Goal: Information Seeking & Learning: Check status

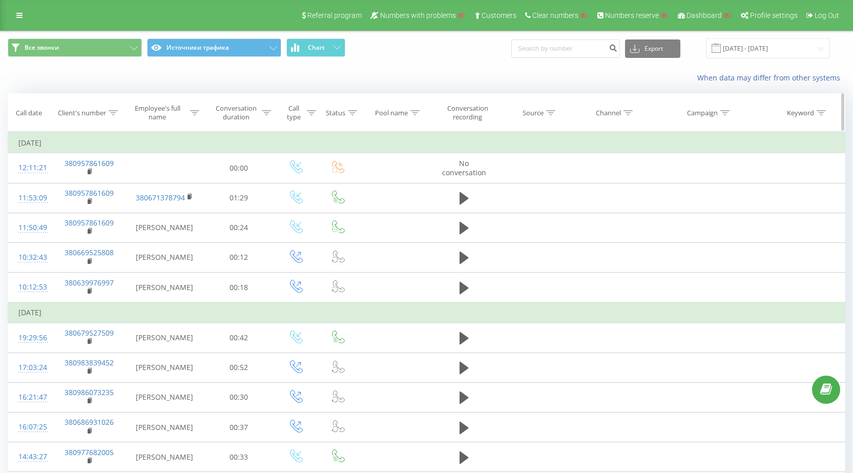
click at [116, 114] on icon at bounding box center [113, 112] width 9 height 5
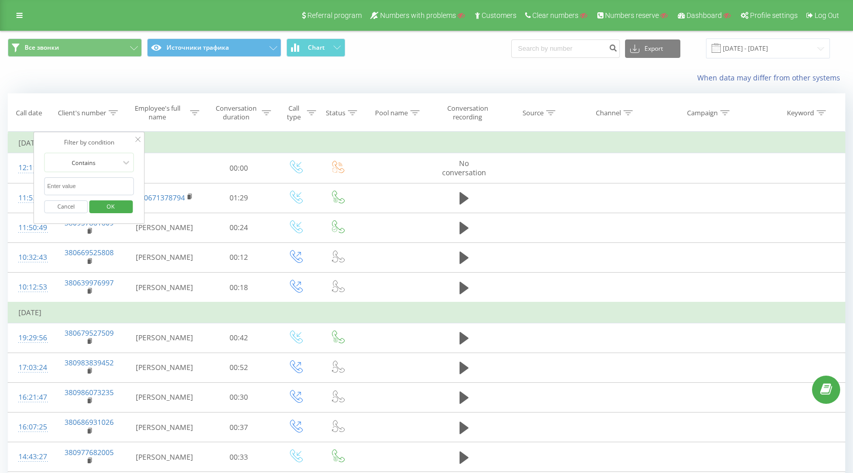
paste input "786-16-09"
click at [96, 190] on input "text" at bounding box center [89, 186] width 90 height 18
drag, startPoint x: 66, startPoint y: 183, endPoint x: 116, endPoint y: 192, distance: 51.4
click at [66, 183] on input "786-16-09" at bounding box center [89, 186] width 90 height 18
type input "7861609"
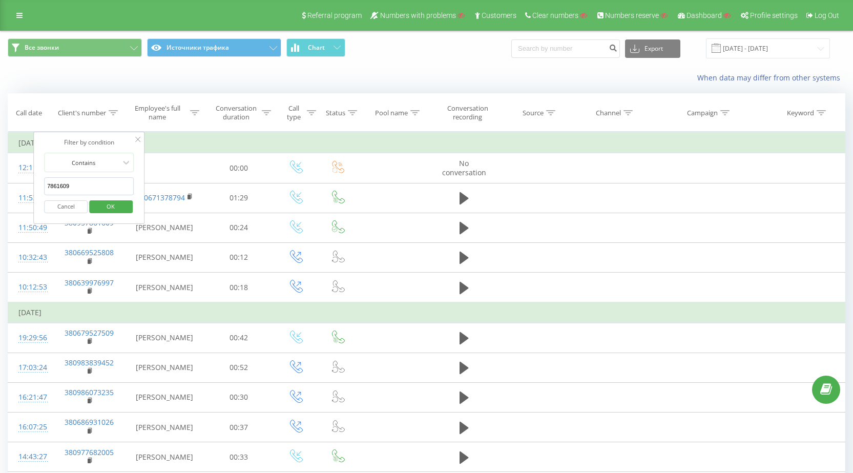
click button "OK" at bounding box center [111, 206] width 44 height 13
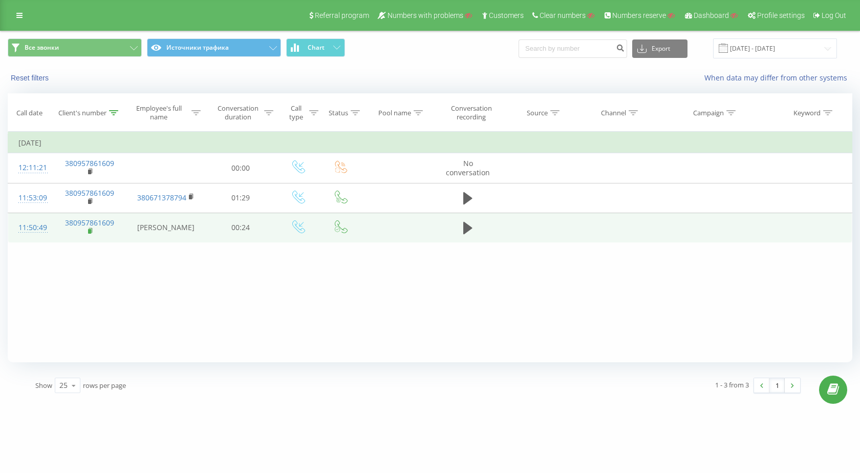
click at [93, 230] on icon at bounding box center [91, 230] width 6 height 7
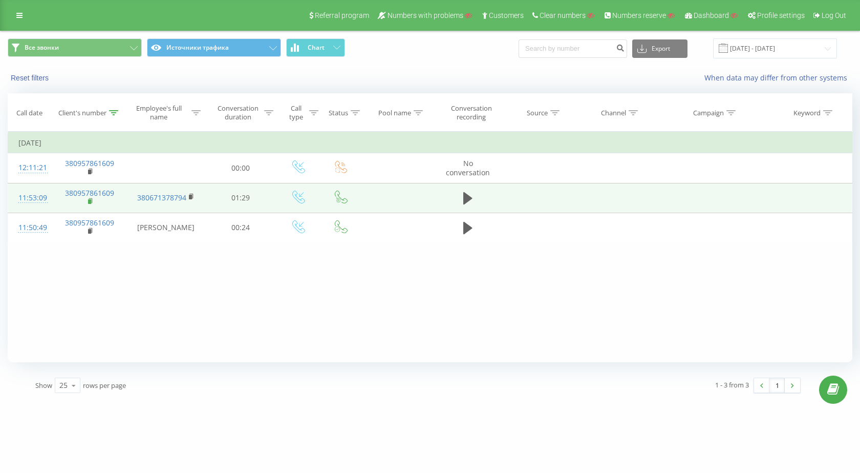
click at [93, 203] on icon at bounding box center [91, 201] width 6 height 7
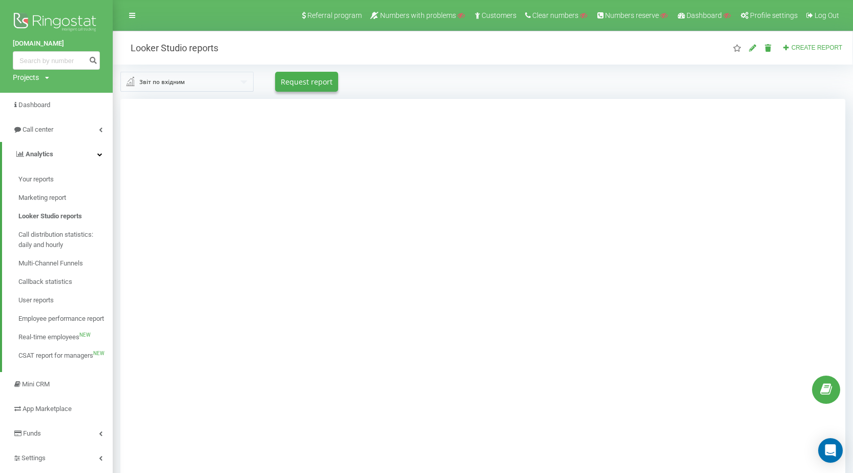
click at [166, 77] on div "Звіт по вхідним" at bounding box center [162, 81] width 46 height 11
click at [22, 79] on div "Projects" at bounding box center [26, 77] width 26 height 10
click at [34, 93] on input "text" at bounding box center [41, 93] width 51 height 15
paste input "ironplast.group"
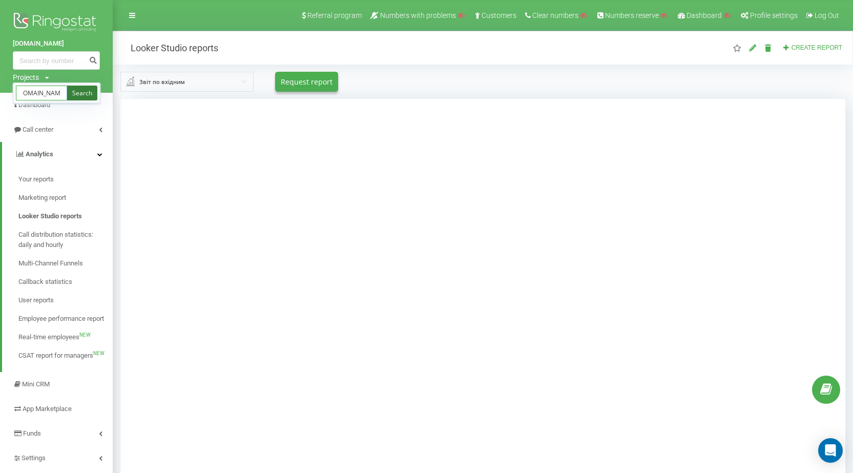
type input "ironplast.group"
drag, startPoint x: 73, startPoint y: 92, endPoint x: 162, endPoint y: 89, distance: 88.6
click at [73, 91] on link "Search" at bounding box center [82, 93] width 30 height 15
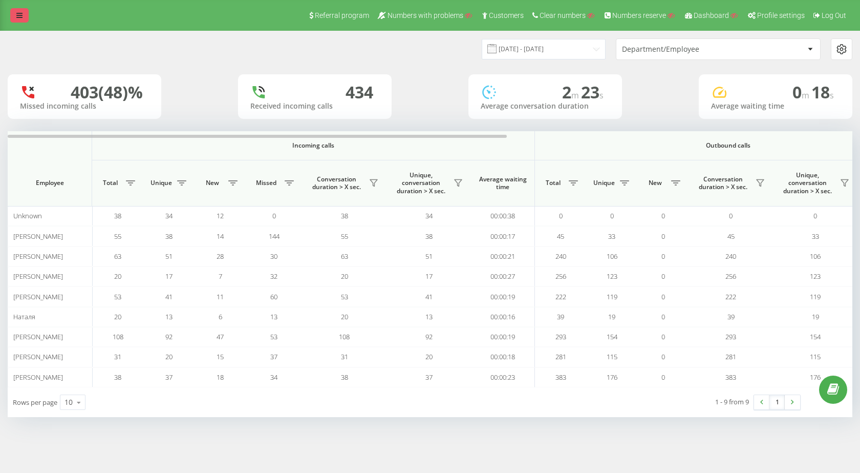
click at [19, 17] on icon at bounding box center [19, 15] width 6 height 7
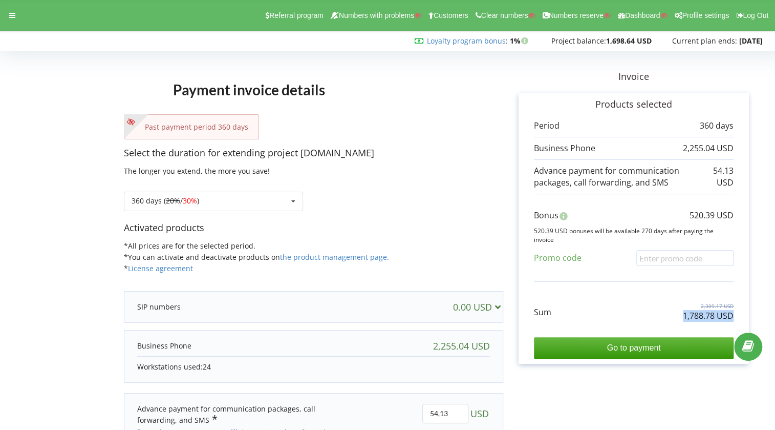
copy p "1,788.78 USD"
drag, startPoint x: 693, startPoint y: 318, endPoint x: 733, endPoint y: 318, distance: 39.9
click at [733, 318] on div "Sum 2,309.17 USD 1,788.78 USD" at bounding box center [634, 304] width 200 height 34
drag, startPoint x: 696, startPoint y: 302, endPoint x: 737, endPoint y: 304, distance: 40.5
click at [737, 304] on div "Products selected Period 360 days 2,255.04 USD" at bounding box center [634, 228] width 230 height 271
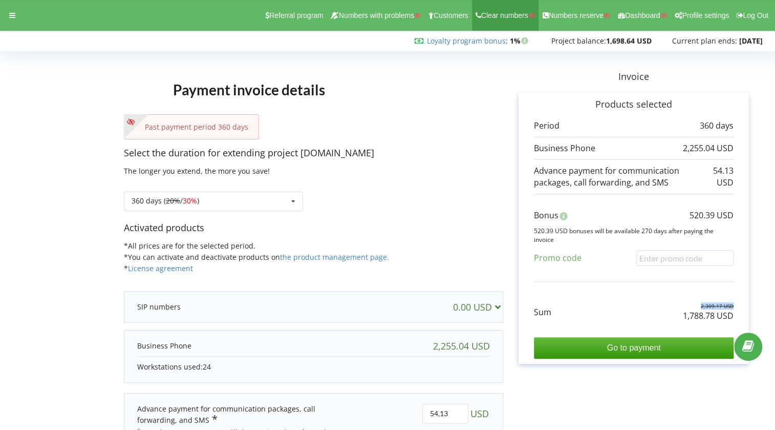
copy p "2,309.17 USD"
click at [4, 19] on div at bounding box center [12, 15] width 18 height 14
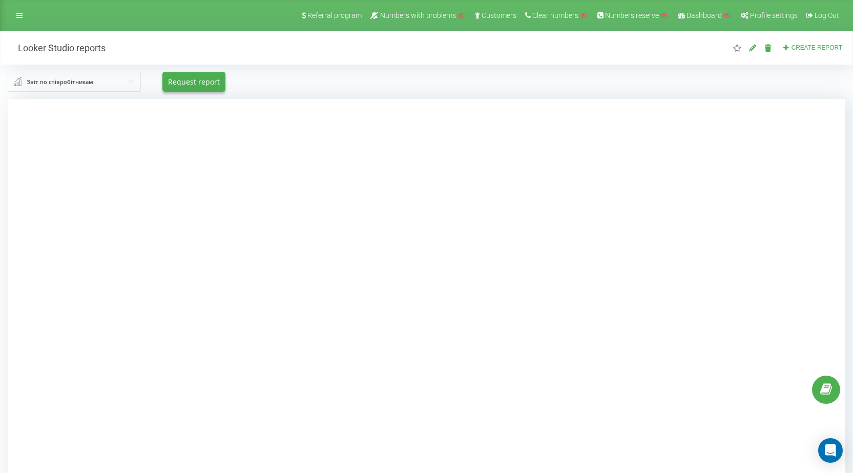
click at [127, 75] on input "text" at bounding box center [75, 81] width 132 height 18
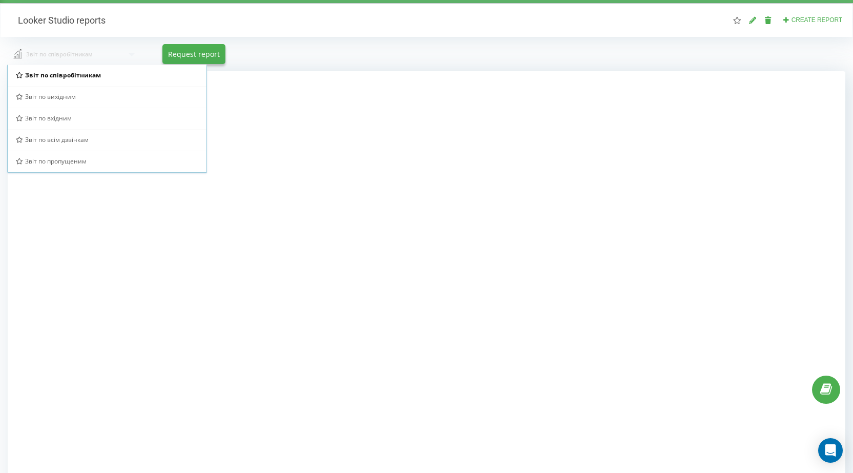
scroll to position [4, 0]
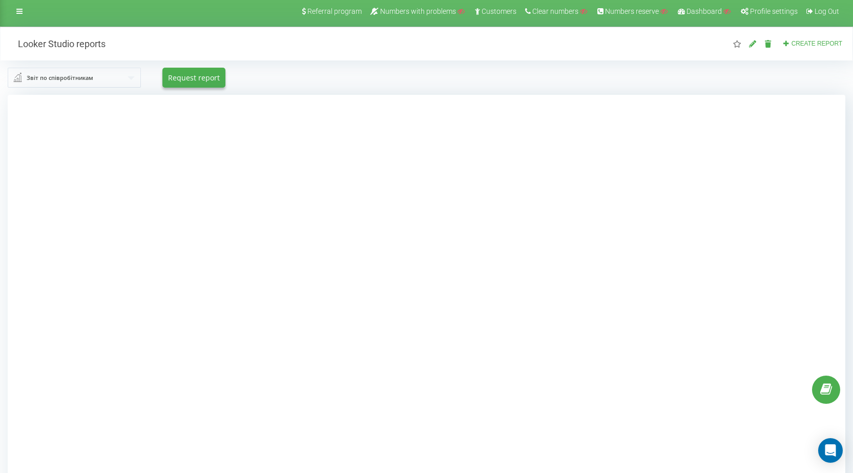
click at [15, 168] on div at bounding box center [426, 331] width 837 height 473
drag, startPoint x: 28, startPoint y: 123, endPoint x: 37, endPoint y: 93, distance: 31.1
click at [28, 122] on div at bounding box center [426, 331] width 837 height 473
click at [43, 74] on div "Звіт по співробітникам" at bounding box center [60, 77] width 67 height 11
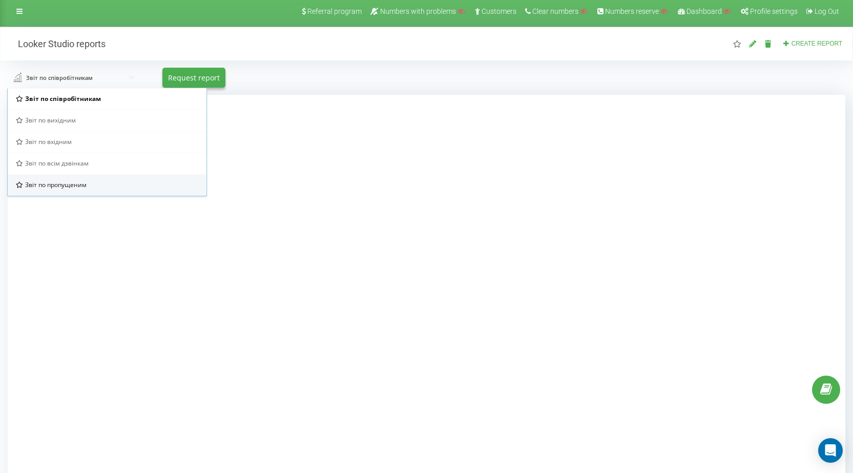
click at [53, 186] on span "Звіт по пропущеним" at bounding box center [55, 184] width 61 height 9
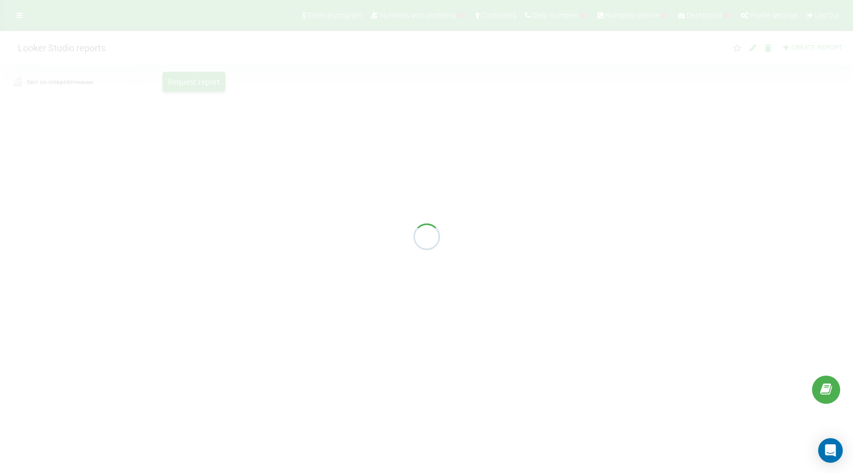
scroll to position [0, 0]
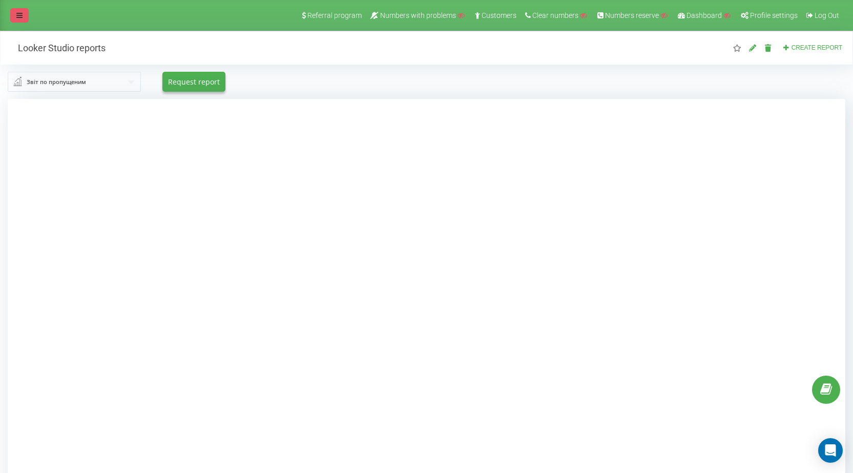
click at [20, 15] on icon at bounding box center [19, 15] width 6 height 7
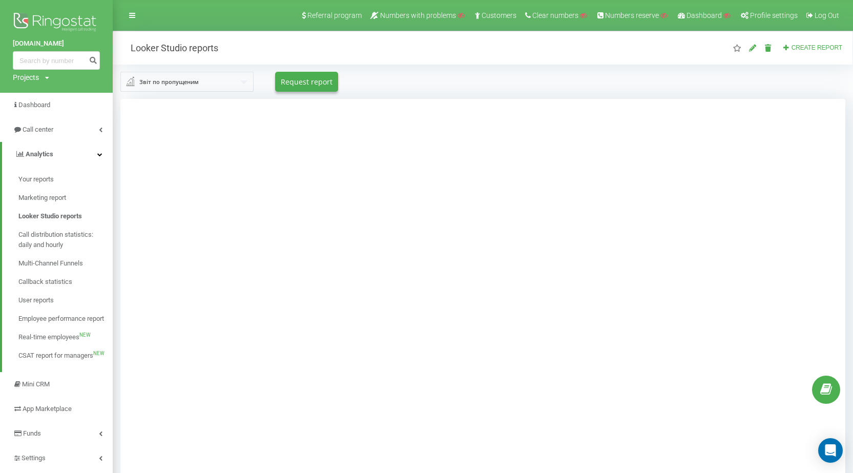
click at [202, 76] on input "text" at bounding box center [187, 81] width 132 height 18
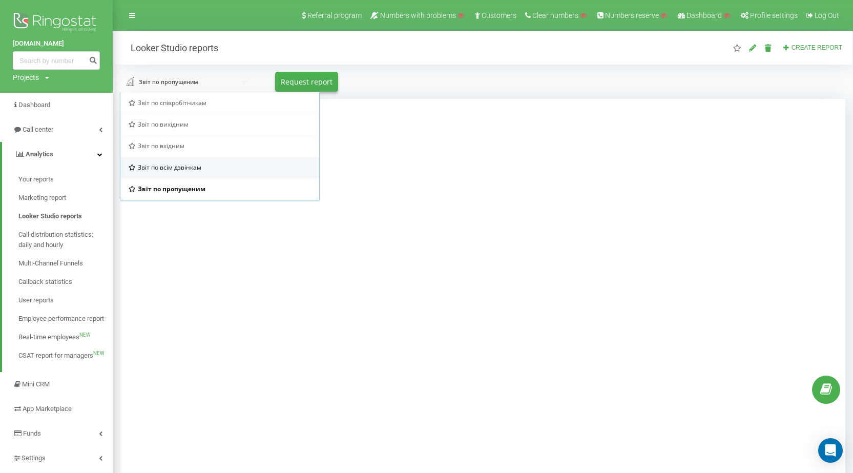
click at [189, 171] on span "Звіт по всім дзвінкам" at bounding box center [170, 167] width 64 height 9
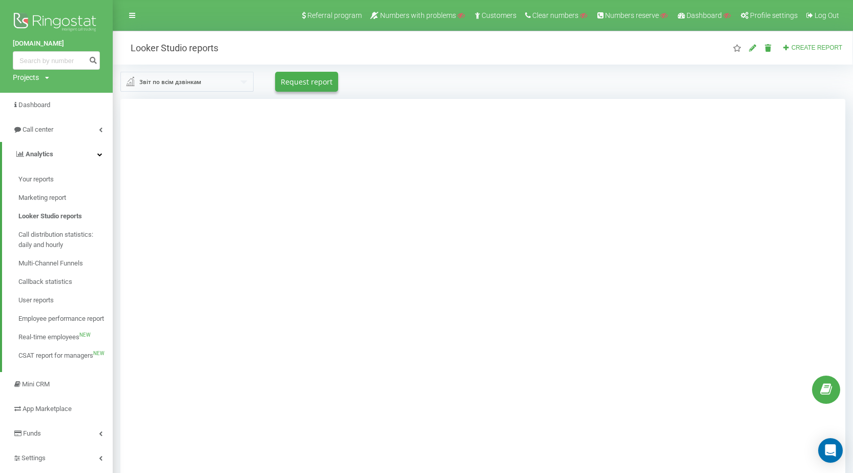
click at [188, 83] on div "Звіт по всім дзвінкам" at bounding box center [170, 81] width 62 height 11
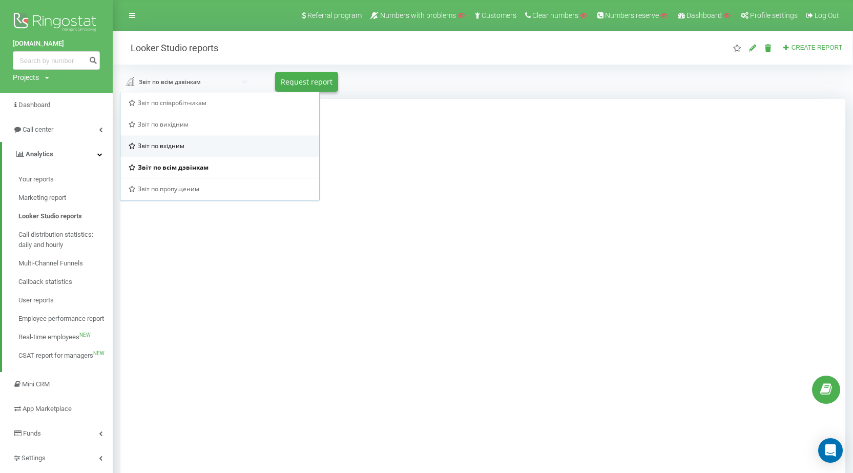
click at [156, 145] on span "Звіт по вхідним" at bounding box center [161, 145] width 47 height 9
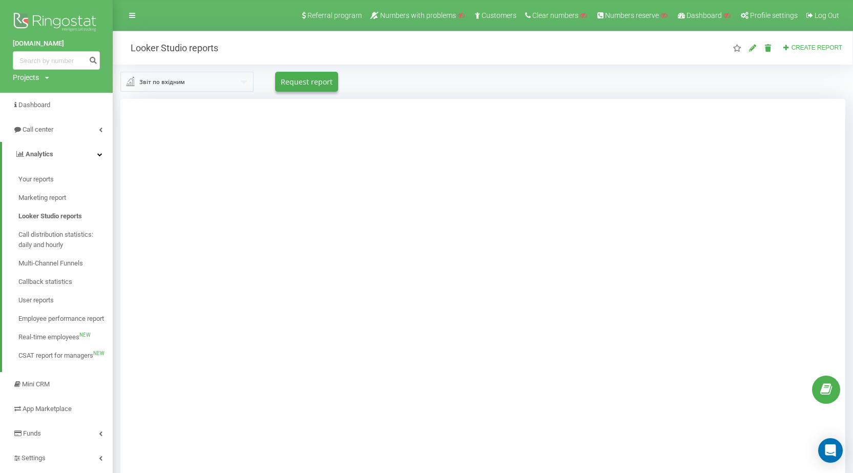
click at [168, 75] on input "text" at bounding box center [187, 81] width 132 height 18
click at [152, 227] on div at bounding box center [482, 335] width 725 height 473
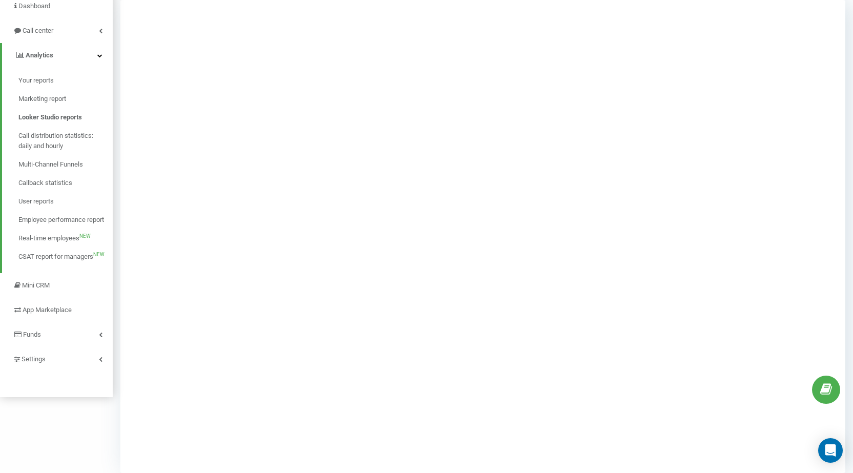
scroll to position [107, 0]
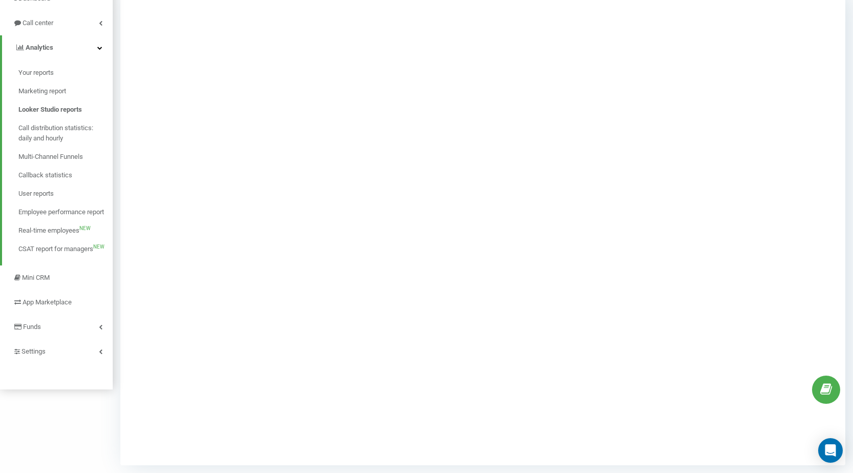
click at [150, 191] on div at bounding box center [482, 228] width 725 height 473
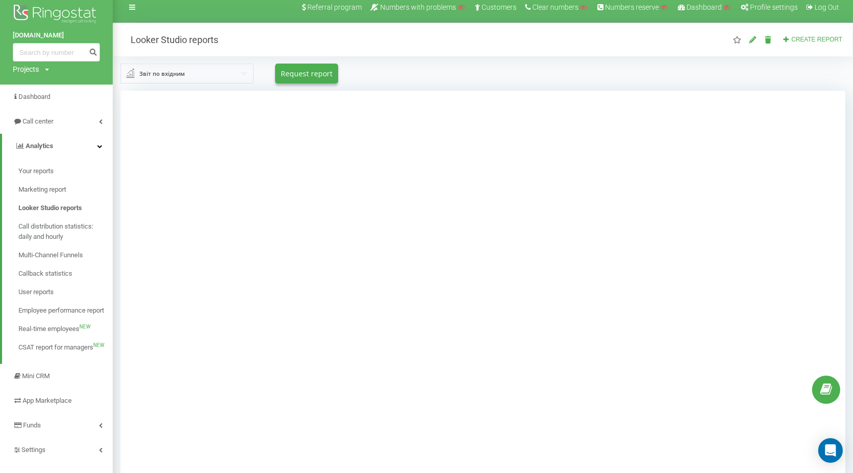
scroll to position [0, 0]
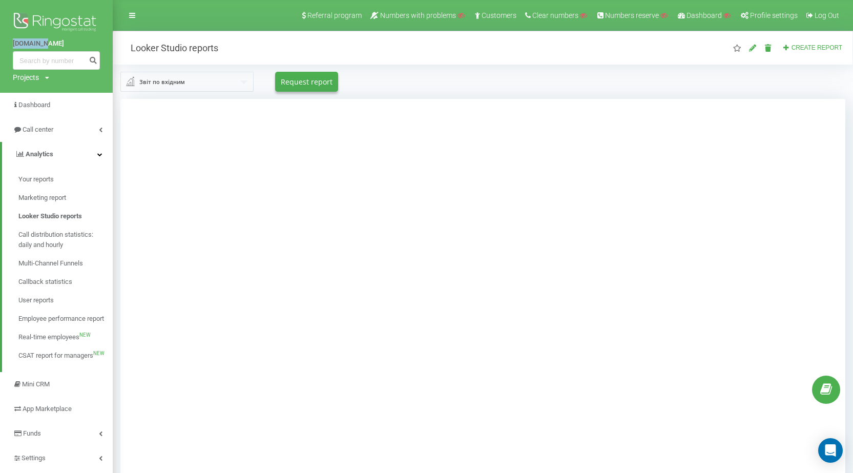
drag, startPoint x: 8, startPoint y: 48, endPoint x: 170, endPoint y: 69, distance: 162.7
click at [58, 47] on div "[DOMAIN_NAME] Projects Search" at bounding box center [56, 46] width 113 height 93
copy link "[DOMAIN_NAME]"
click at [133, 50] on h2 "Looker Studio reports" at bounding box center [169, 48] width 98 height 12
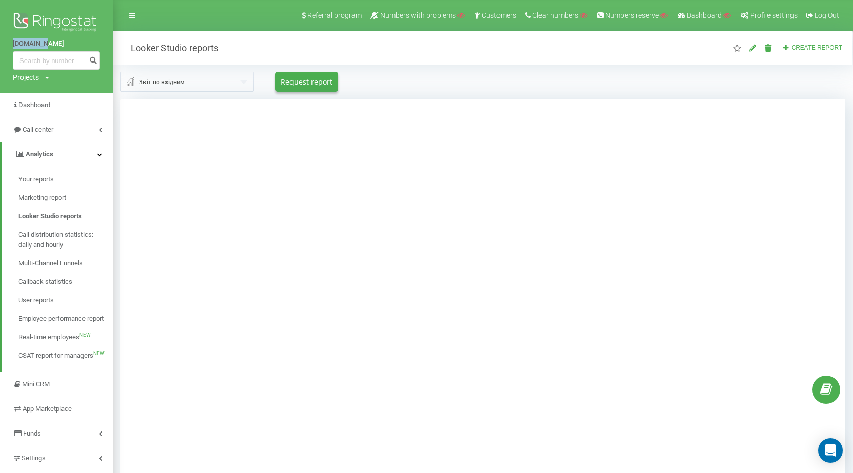
drag, startPoint x: 33, startPoint y: 48, endPoint x: 59, endPoint y: 48, distance: 26.1
click at [59, 48] on div "[DOMAIN_NAME] Projects Search" at bounding box center [56, 46] width 113 height 93
copy link "[DOMAIN_NAME]"
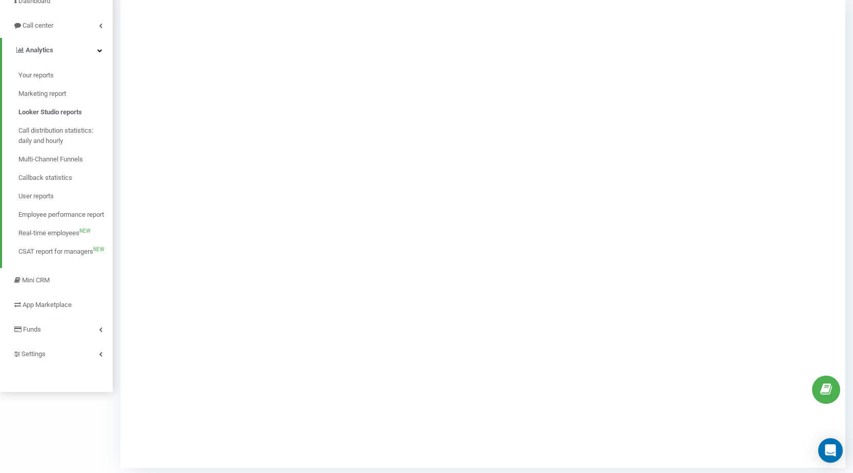
scroll to position [107, 0]
click at [150, 250] on div at bounding box center [482, 228] width 725 height 473
click at [205, 233] on div at bounding box center [482, 228] width 725 height 473
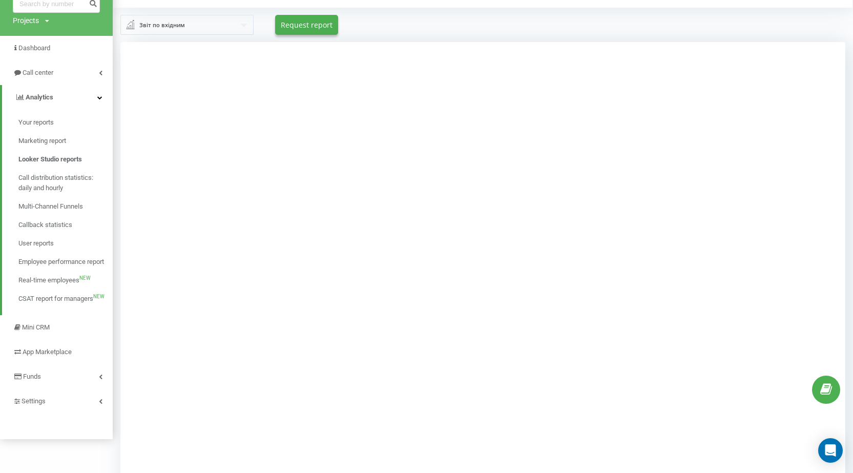
scroll to position [0, 0]
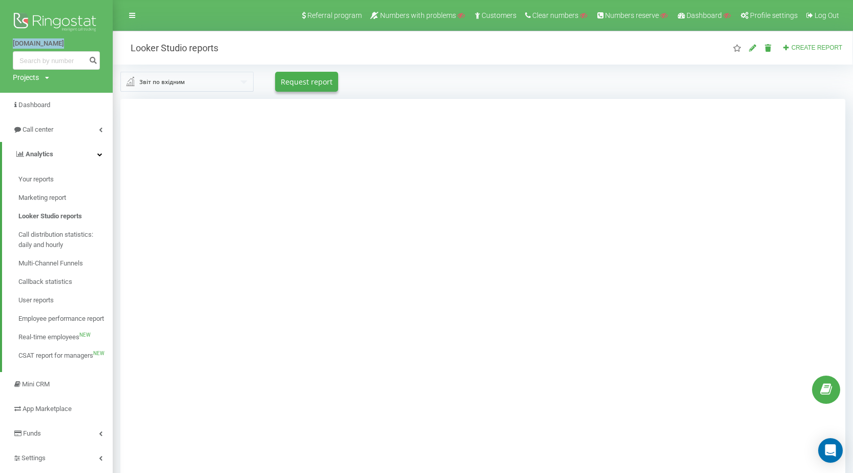
copy link "[DOMAIN_NAME]"
click at [56, 50] on div "[DOMAIN_NAME] Projects Search" at bounding box center [56, 46] width 113 height 93
drag, startPoint x: 128, startPoint y: 49, endPoint x: 187, endPoint y: 50, distance: 58.9
click at [187, 50] on h2 "Looker Studio reports" at bounding box center [169, 48] width 98 height 12
copy h2 "Looker Studio"
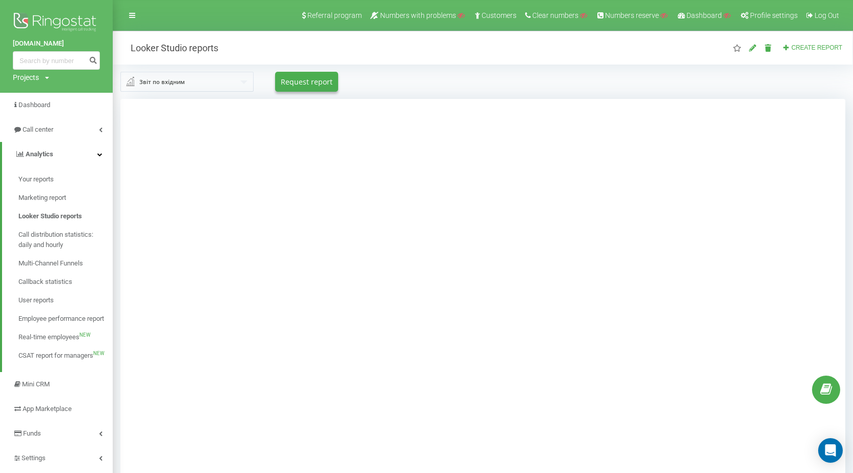
click at [39, 80] on div "Projects" at bounding box center [26, 77] width 26 height 10
paste input "[DOMAIN_NAME]"
drag, startPoint x: 44, startPoint y: 94, endPoint x: 53, endPoint y: 95, distance: 9.3
click at [44, 94] on input "text" at bounding box center [41, 93] width 51 height 15
type input "[DOMAIN_NAME]"
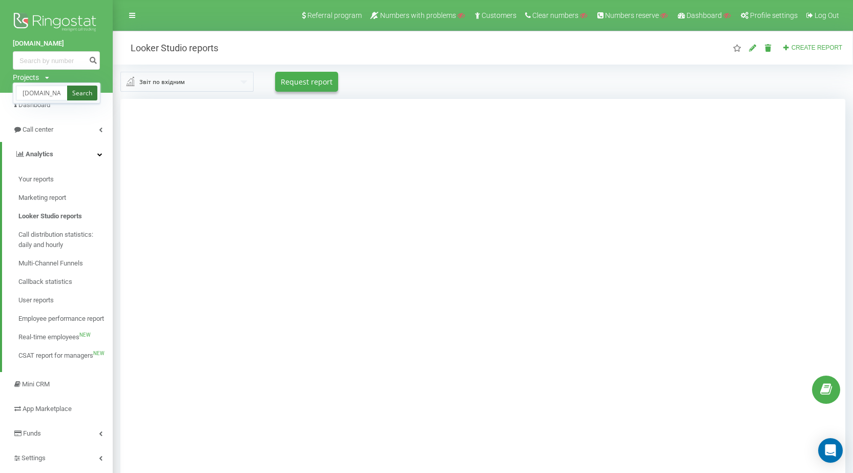
click at [69, 96] on link "Search" at bounding box center [82, 93] width 30 height 15
